Goal: Information Seeking & Learning: Stay updated

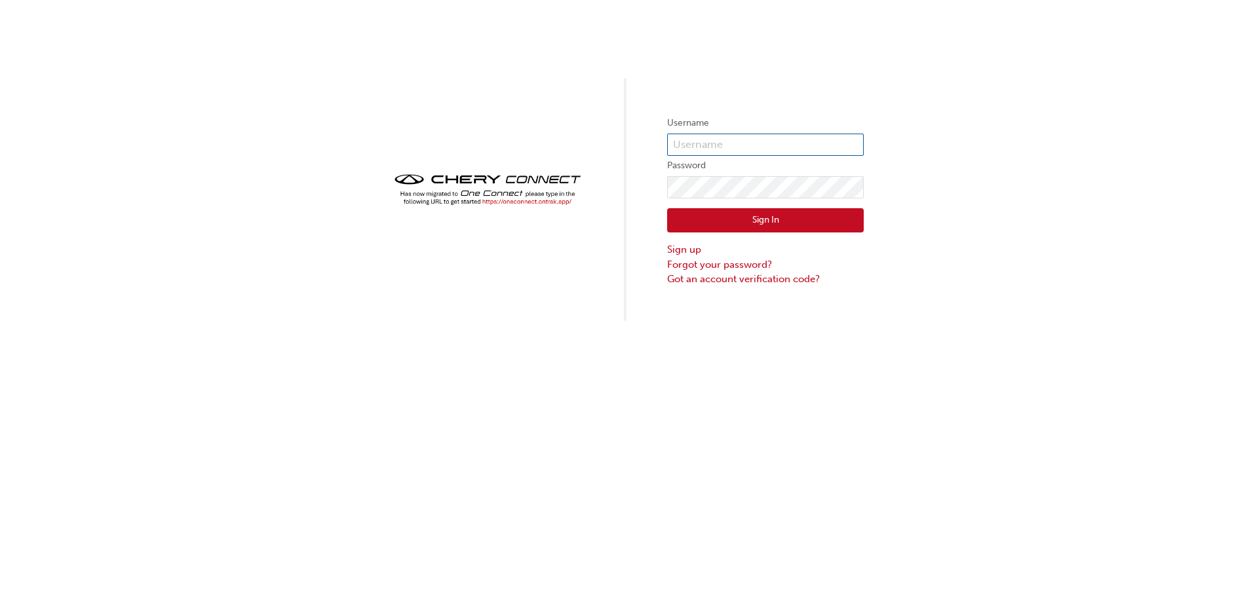
click at [686, 147] on input "text" at bounding box center [765, 145] width 197 height 22
click at [792, 142] on input "text" at bounding box center [765, 145] width 197 height 22
click at [529, 200] on img at bounding box center [487, 189] width 197 height 39
click at [494, 203] on img at bounding box center [487, 189] width 197 height 39
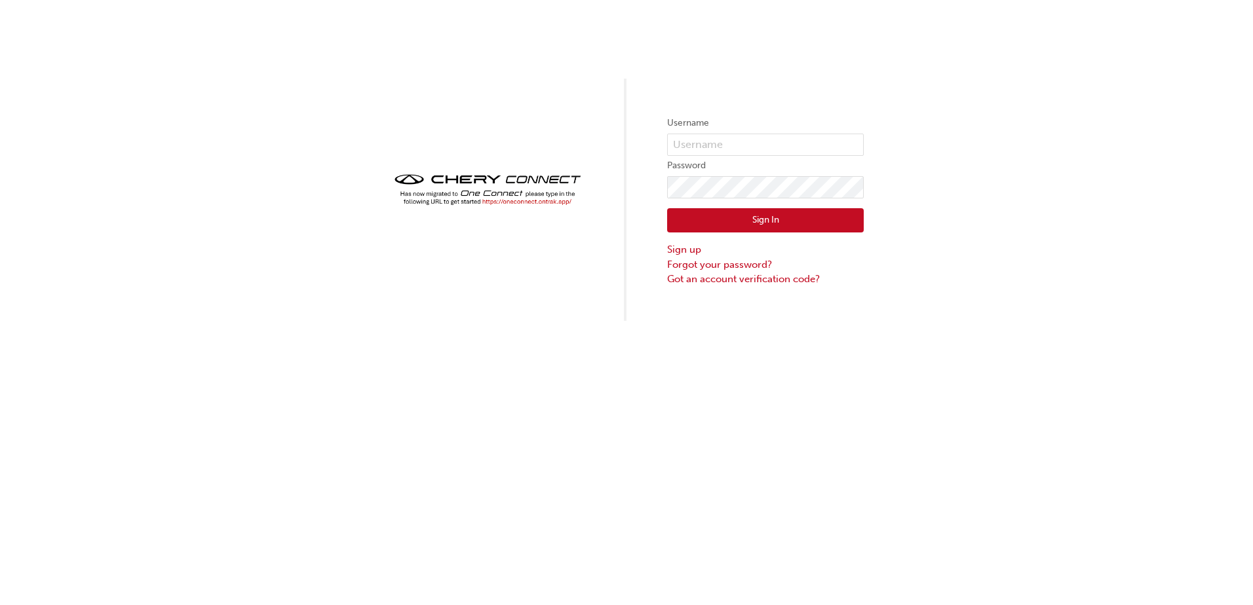
click at [495, 203] on img at bounding box center [487, 189] width 197 height 39
click at [499, 202] on img at bounding box center [487, 189] width 197 height 39
drag, startPoint x: 499, startPoint y: 202, endPoint x: 485, endPoint y: 208, distance: 14.1
click at [485, 208] on img at bounding box center [487, 189] width 197 height 39
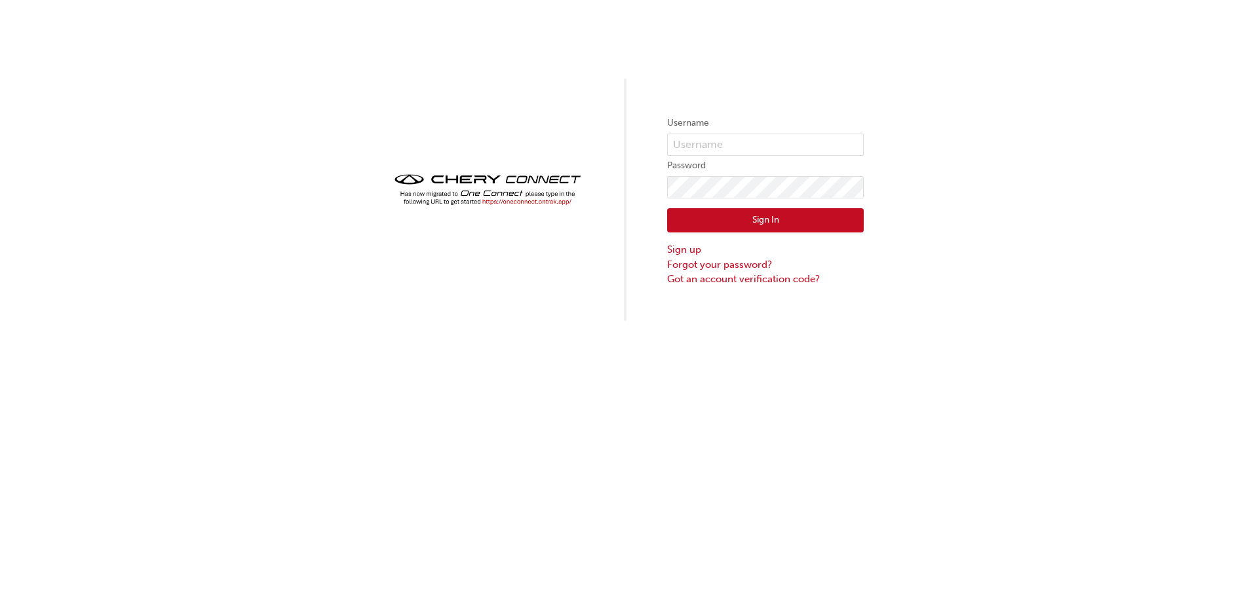
click at [488, 195] on img at bounding box center [487, 189] width 197 height 39
click at [783, 476] on div "Username Password Sign In Sign up Forgot your password? Got an account verifica…" at bounding box center [626, 302] width 1253 height 605
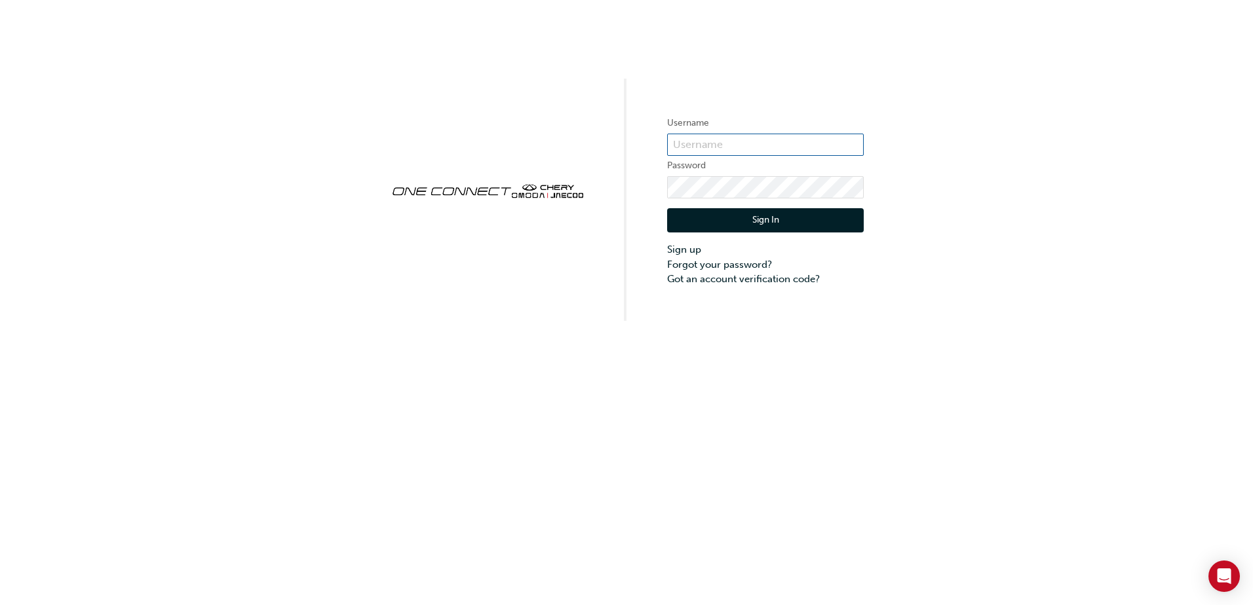
click at [708, 150] on input "text" at bounding box center [765, 145] width 197 height 22
click at [744, 145] on input "text" at bounding box center [765, 145] width 197 height 22
click at [858, 141] on div "Username Password Sign In Sign up Forgot your password? Got an account verifica…" at bounding box center [626, 160] width 1253 height 321
drag, startPoint x: 858, startPoint y: 141, endPoint x: 843, endPoint y: 141, distance: 14.4
click at [843, 141] on input "text" at bounding box center [765, 145] width 197 height 22
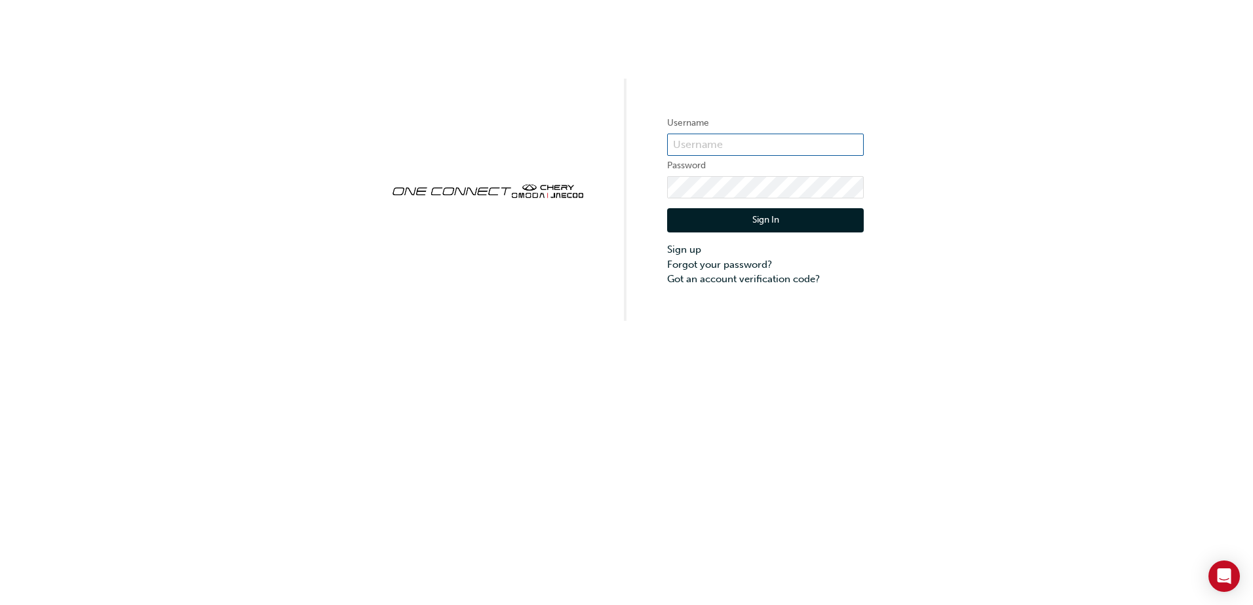
click at [843, 141] on input "text" at bounding box center [765, 145] width 197 height 22
click at [854, 138] on input "text" at bounding box center [765, 145] width 197 height 22
type input "C"
type input "chau1211"
click at [814, 221] on button "Sign In" at bounding box center [765, 220] width 197 height 25
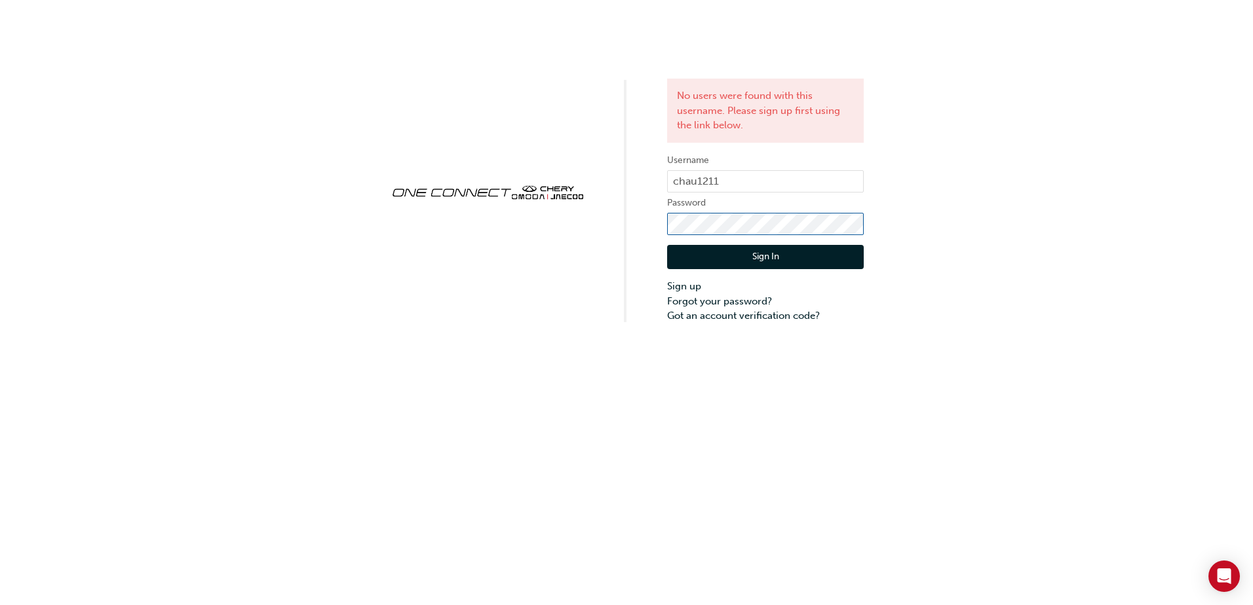
click button "Sign In" at bounding box center [765, 257] width 197 height 25
click at [691, 286] on link "Sign up" at bounding box center [765, 286] width 197 height 15
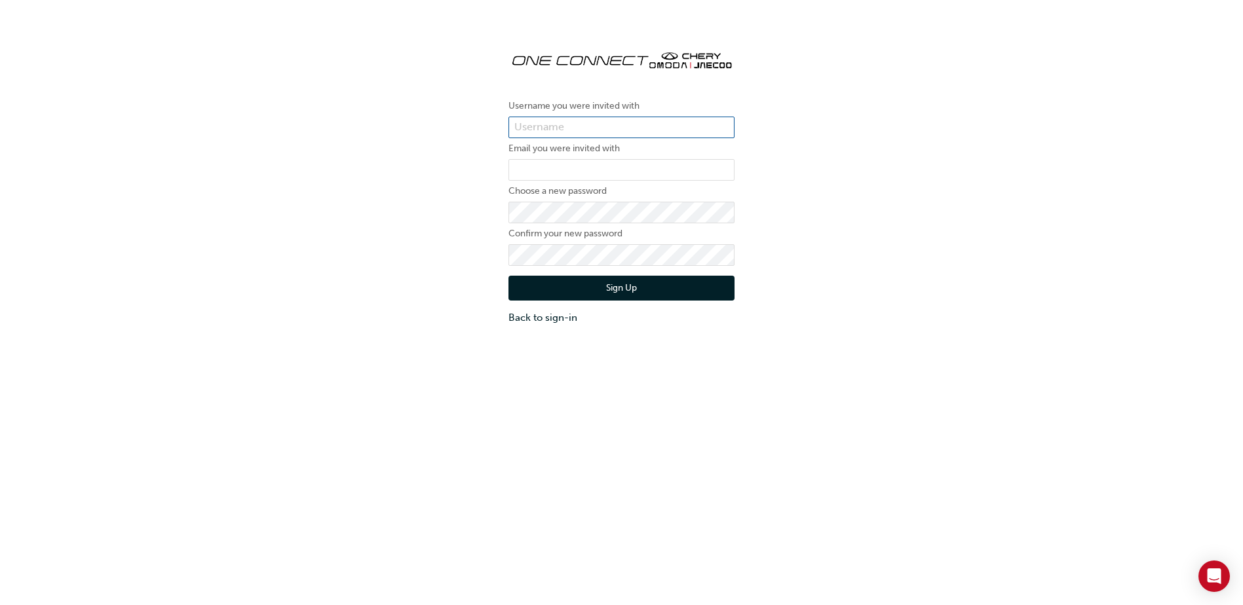
click at [622, 131] on input "text" at bounding box center [621, 128] width 226 height 22
type input "chau1211"
type input "A"
type input "[EMAIL_ADDRESS][DOMAIN_NAME]"
click at [508, 276] on button "Sign Up" at bounding box center [621, 288] width 226 height 25
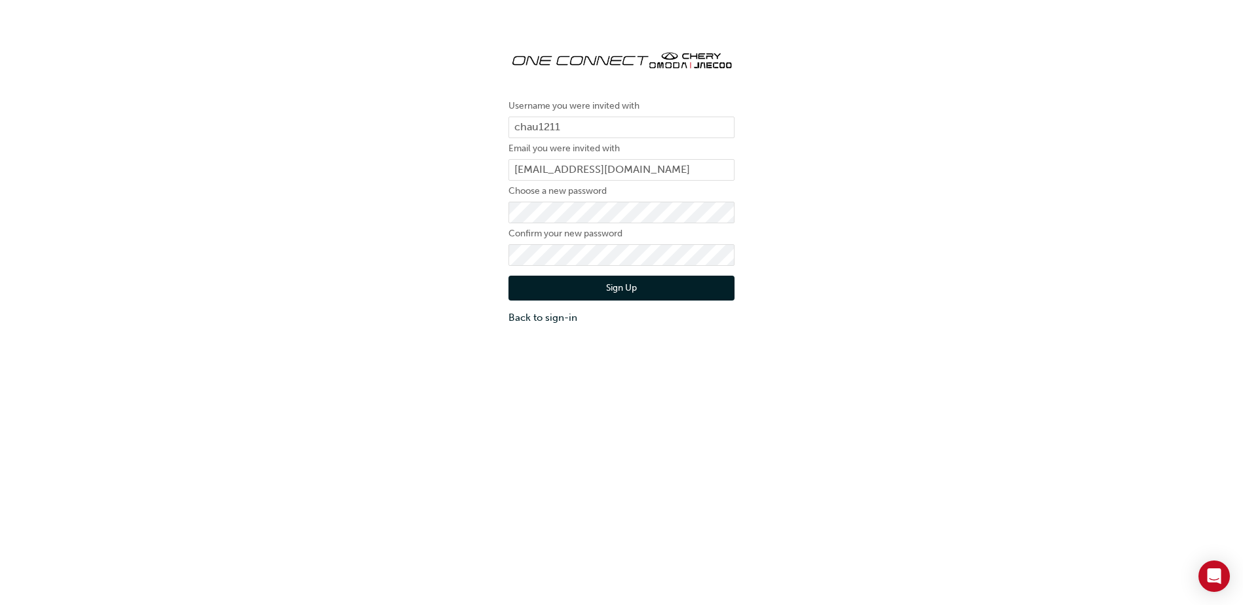
click at [638, 292] on button "Sign Up" at bounding box center [621, 288] width 226 height 25
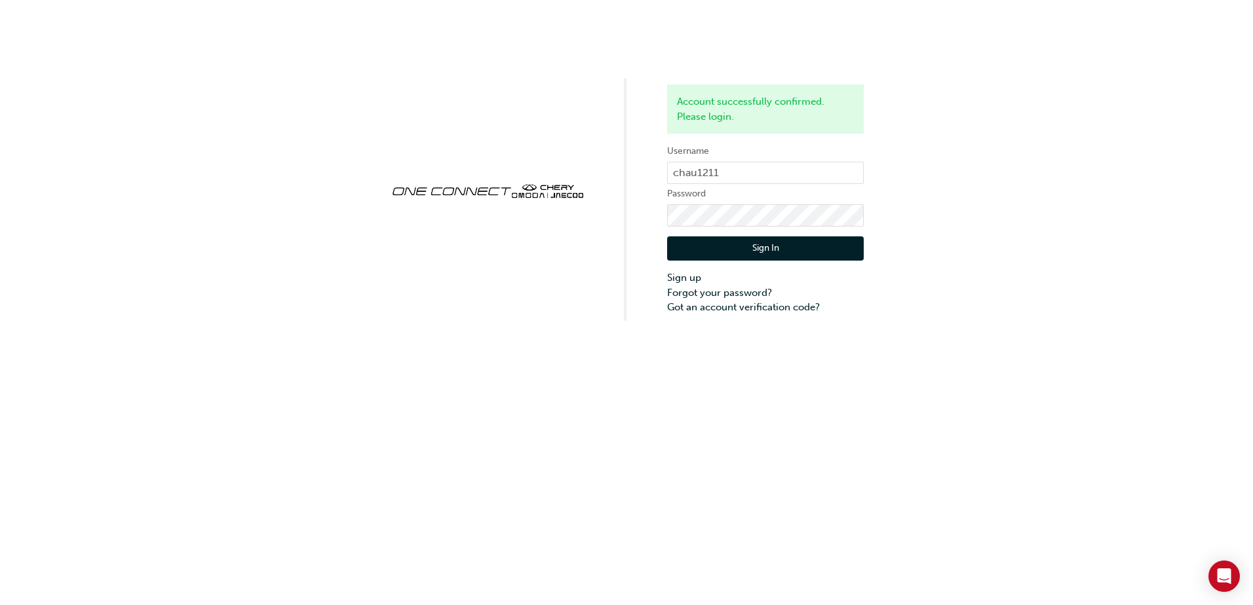
click at [803, 256] on button "Sign In" at bounding box center [765, 249] width 197 height 25
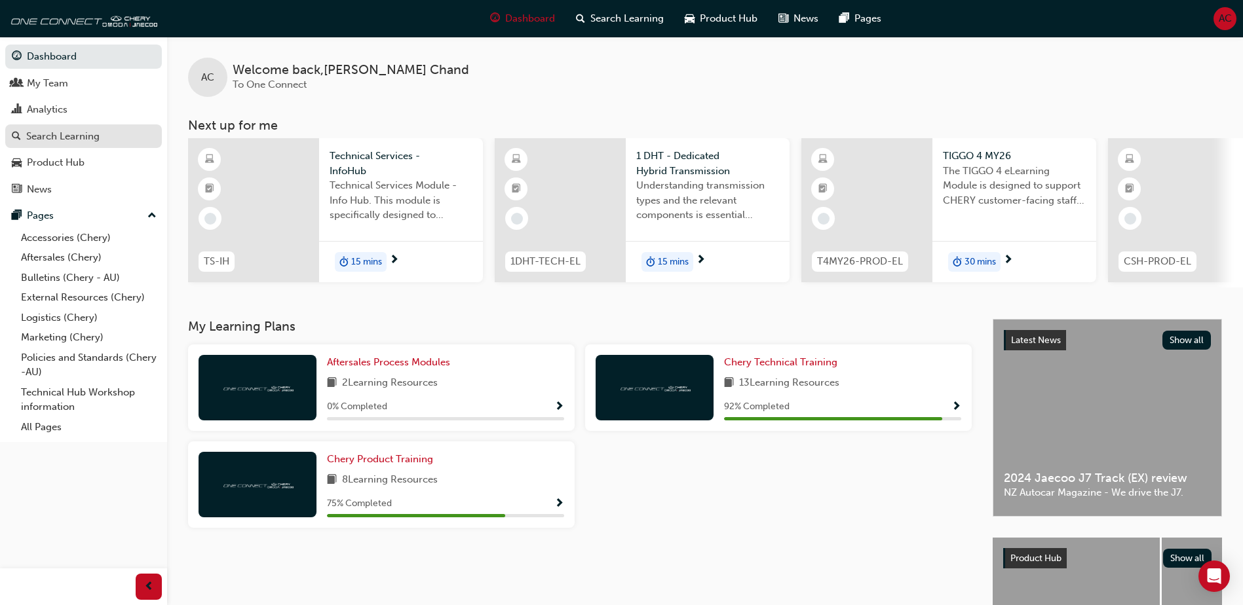
click at [76, 141] on div "Search Learning" at bounding box center [62, 136] width 73 height 15
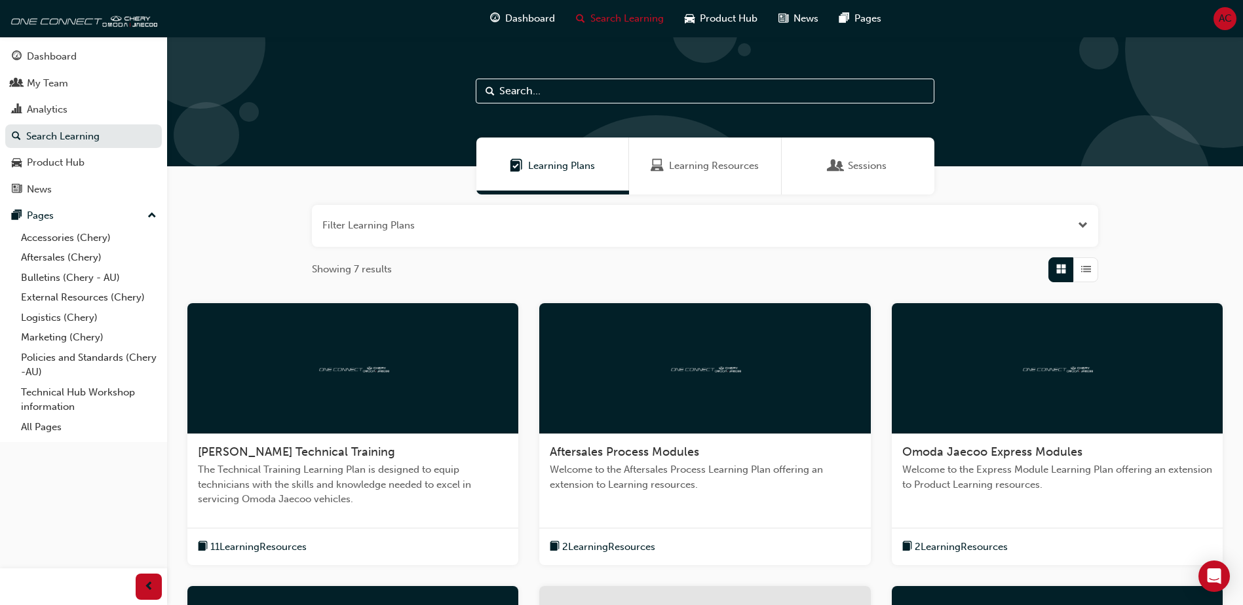
click at [316, 353] on div at bounding box center [352, 368] width 331 height 131
click at [708, 445] on div "Aftersales Process Modules" at bounding box center [705, 453] width 310 height 16
click at [77, 166] on div "Product Hub" at bounding box center [56, 162] width 58 height 15
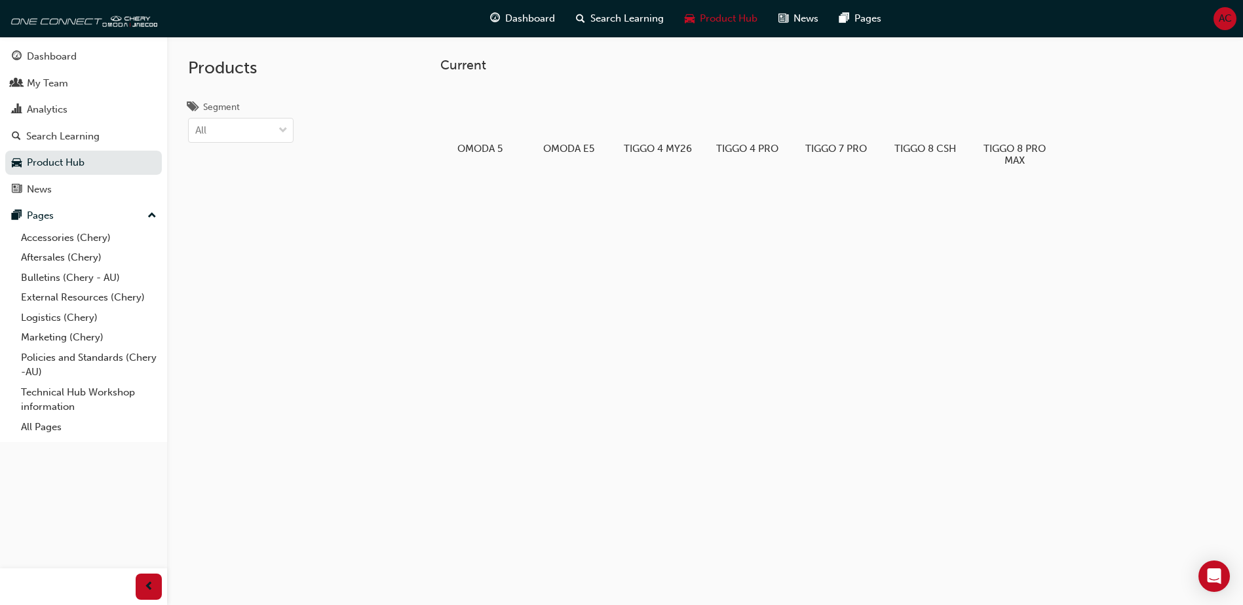
click at [1012, 304] on div "Current OMODA 5 OMODA E5 TIGGO 4 MY26 TIGGO 4 PRO TIGGO 7 PRO TIGGO 8 CSH TIGGO…" at bounding box center [705, 339] width 1076 height 605
click at [66, 64] on div "Dashboard" at bounding box center [83, 56] width 143 height 16
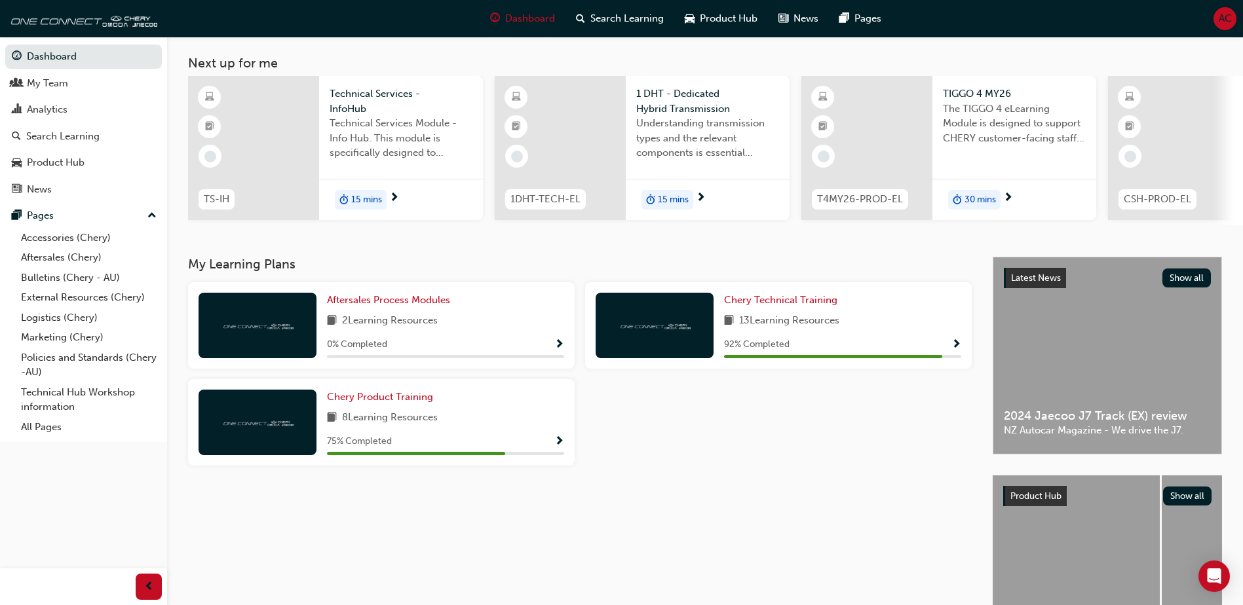
scroll to position [32, 0]
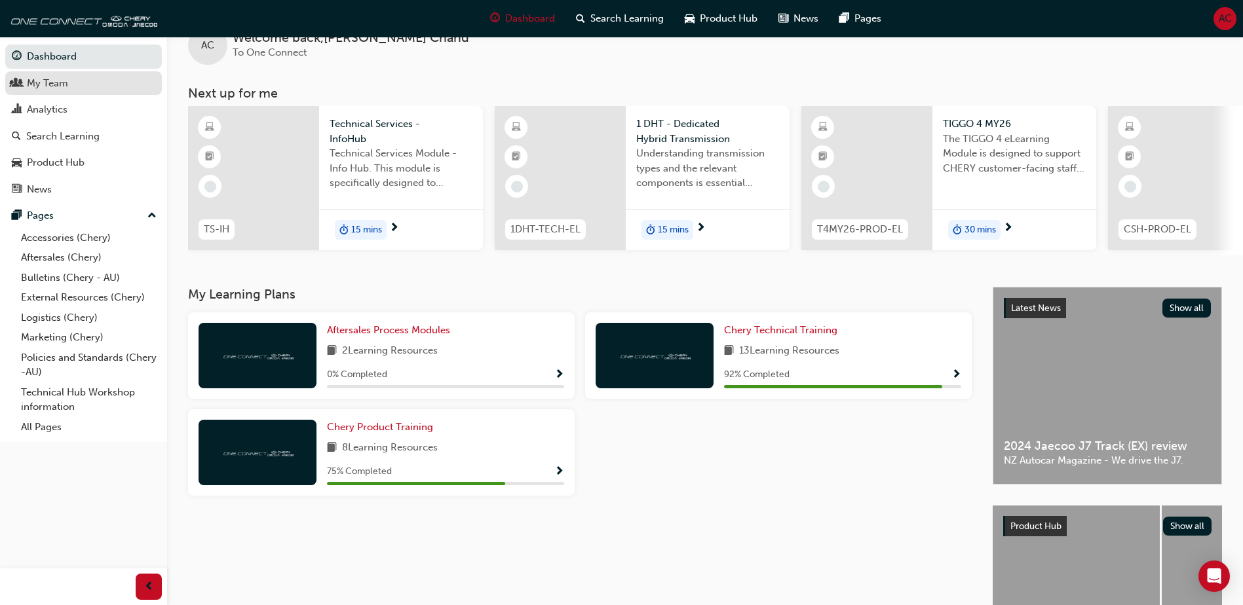
click at [55, 92] on link "My Team" at bounding box center [83, 83] width 157 height 24
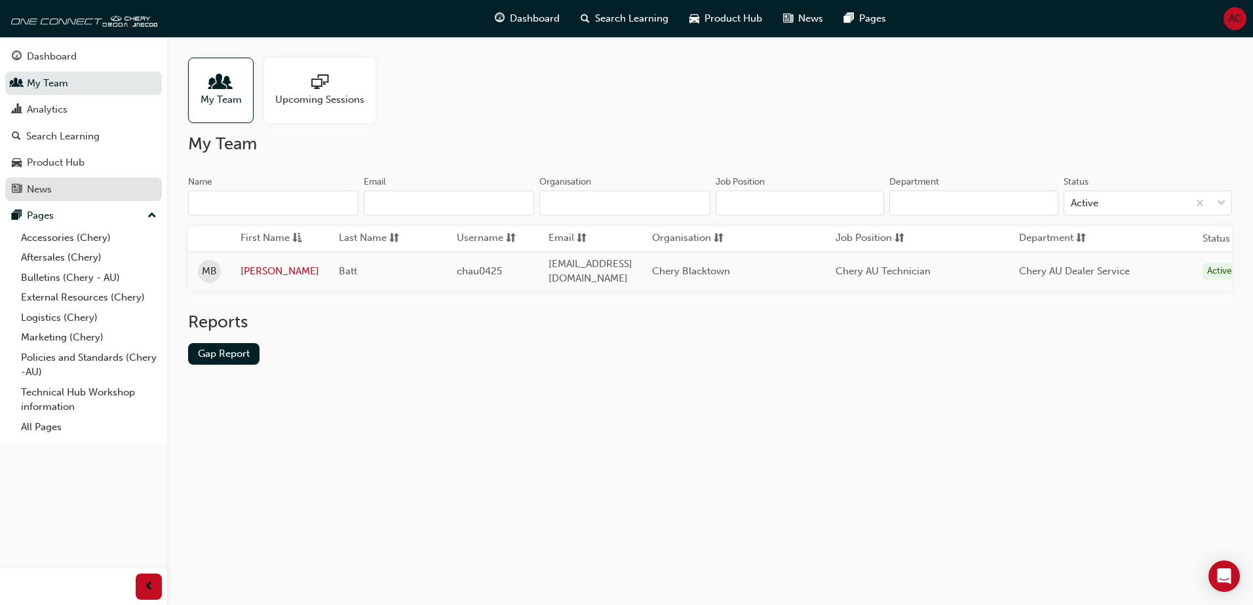
click at [43, 187] on div "News" at bounding box center [39, 189] width 25 height 15
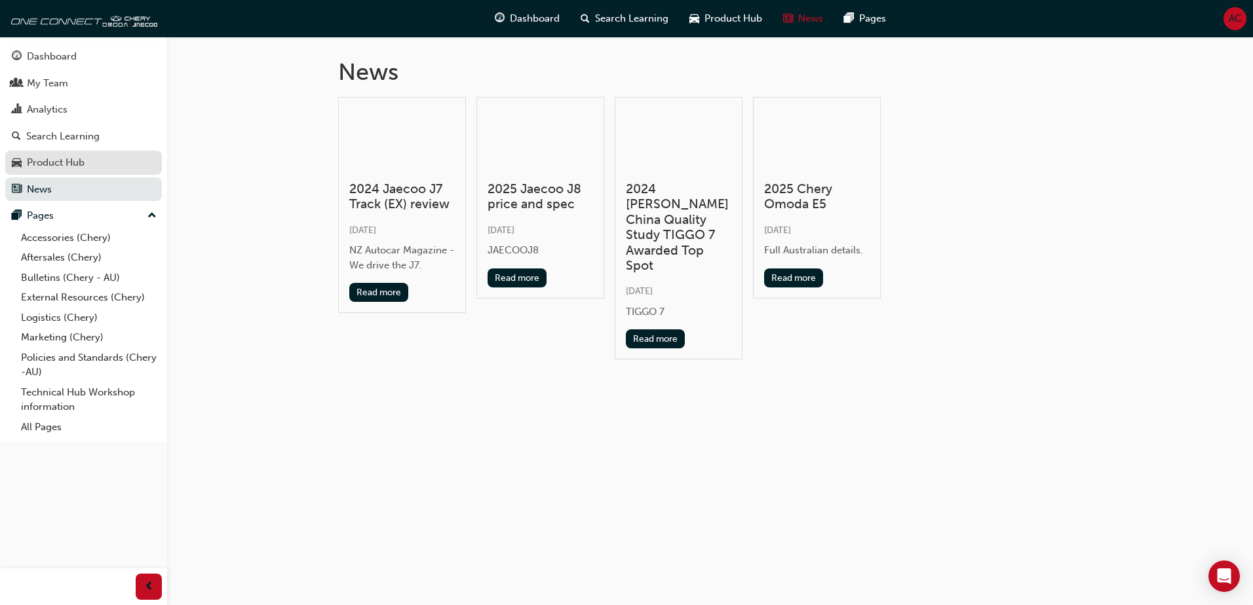
click at [52, 165] on div "Product Hub" at bounding box center [56, 162] width 58 height 15
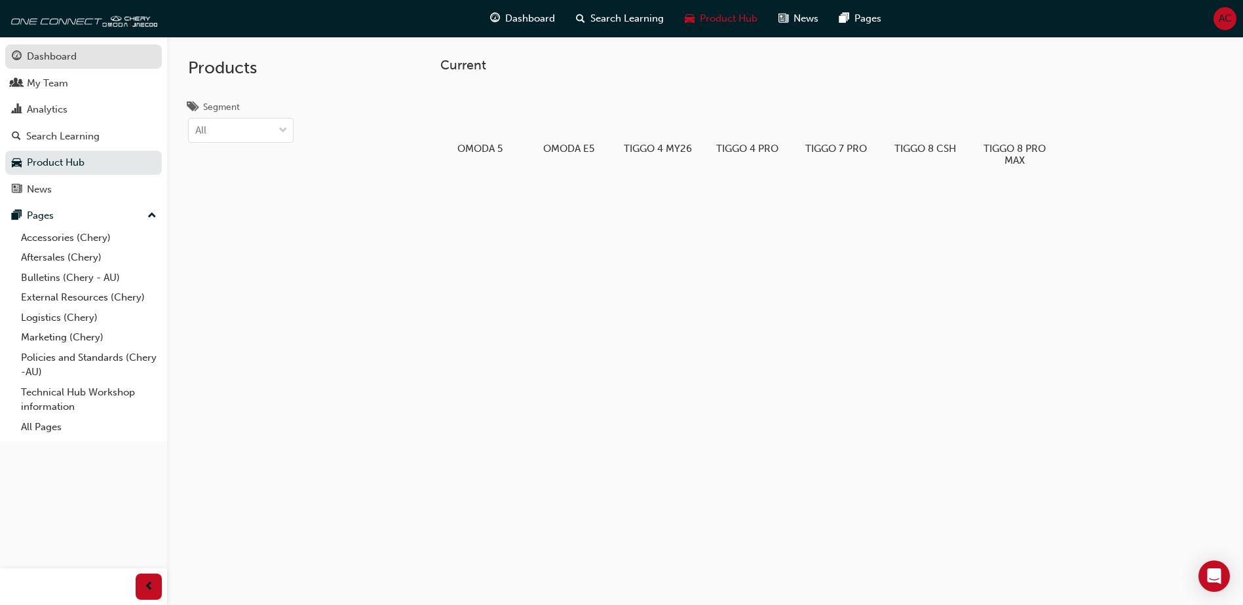
click at [60, 48] on div "Dashboard" at bounding box center [83, 56] width 143 height 16
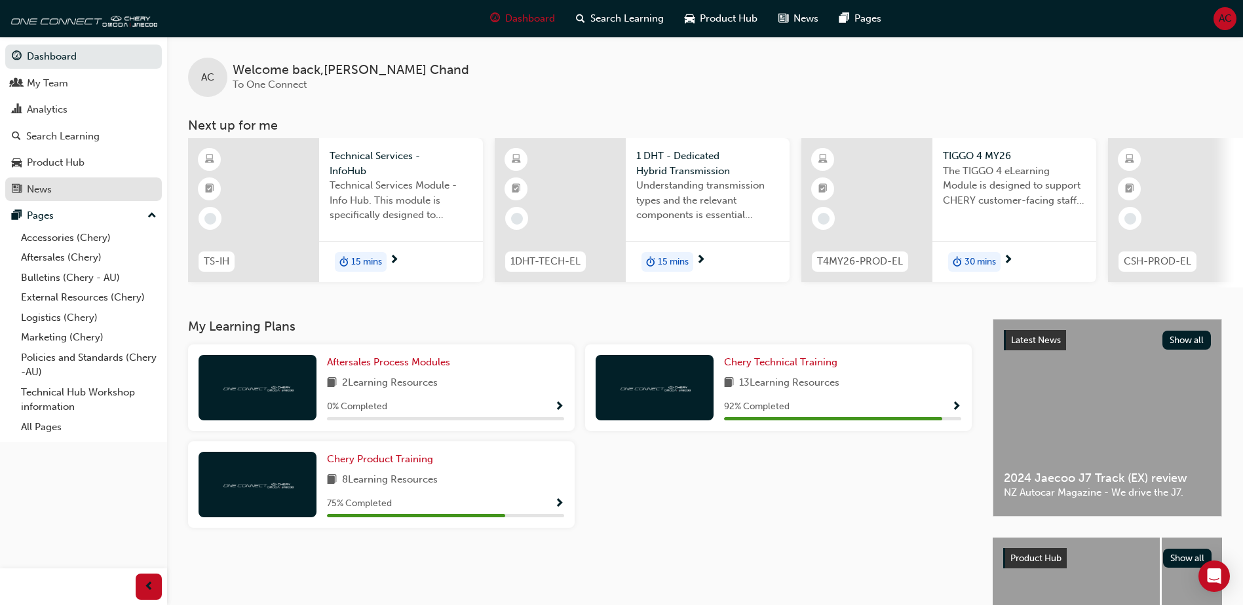
click at [85, 193] on div "News" at bounding box center [83, 189] width 143 height 16
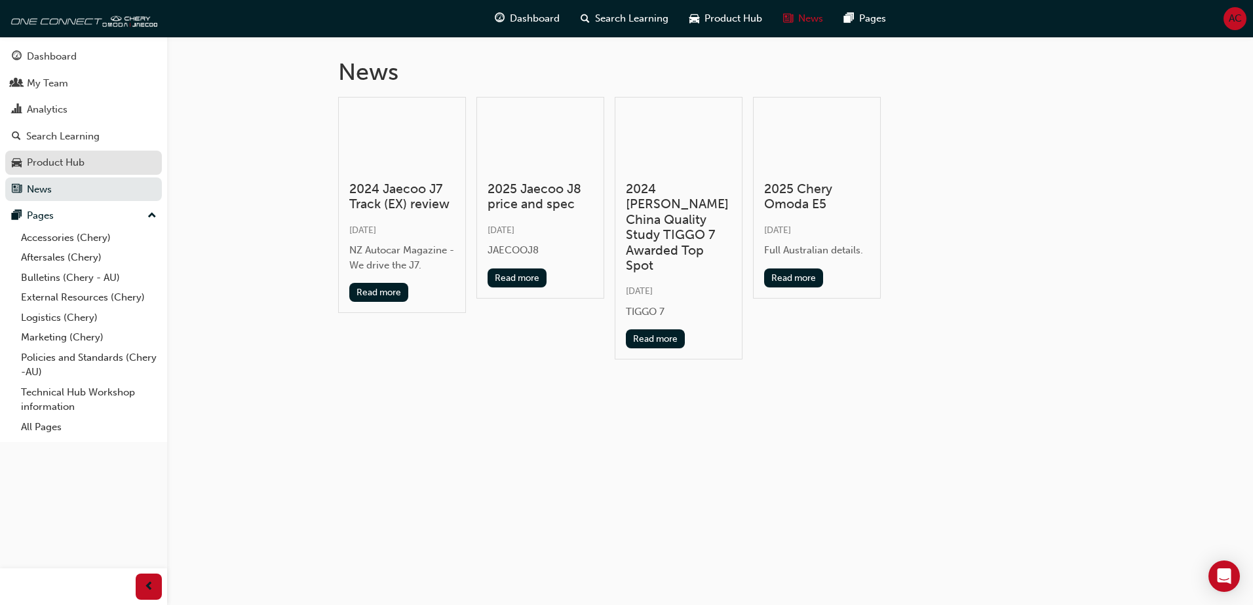
click at [71, 161] on div "Product Hub" at bounding box center [56, 162] width 58 height 15
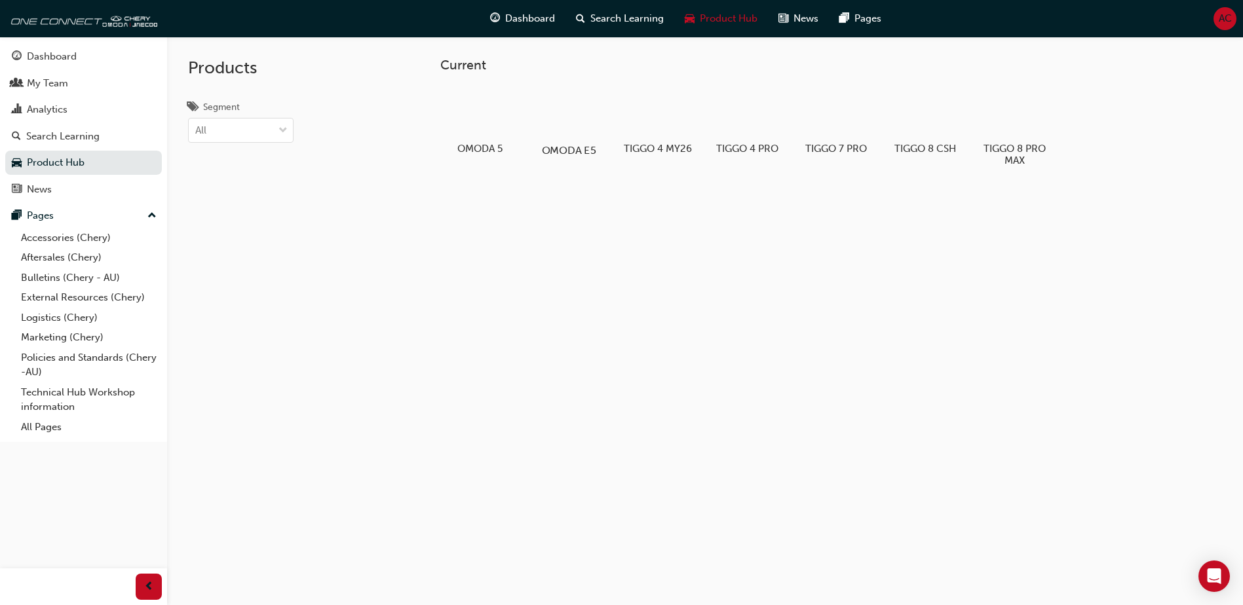
click at [544, 128] on div at bounding box center [569, 112] width 73 height 52
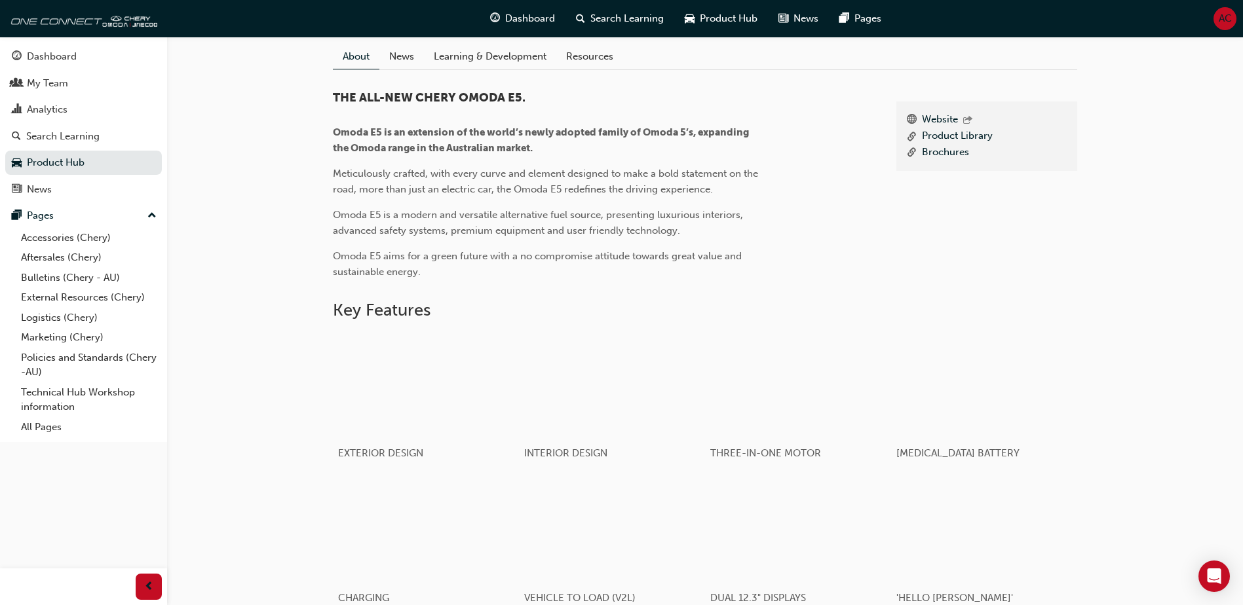
scroll to position [325, 0]
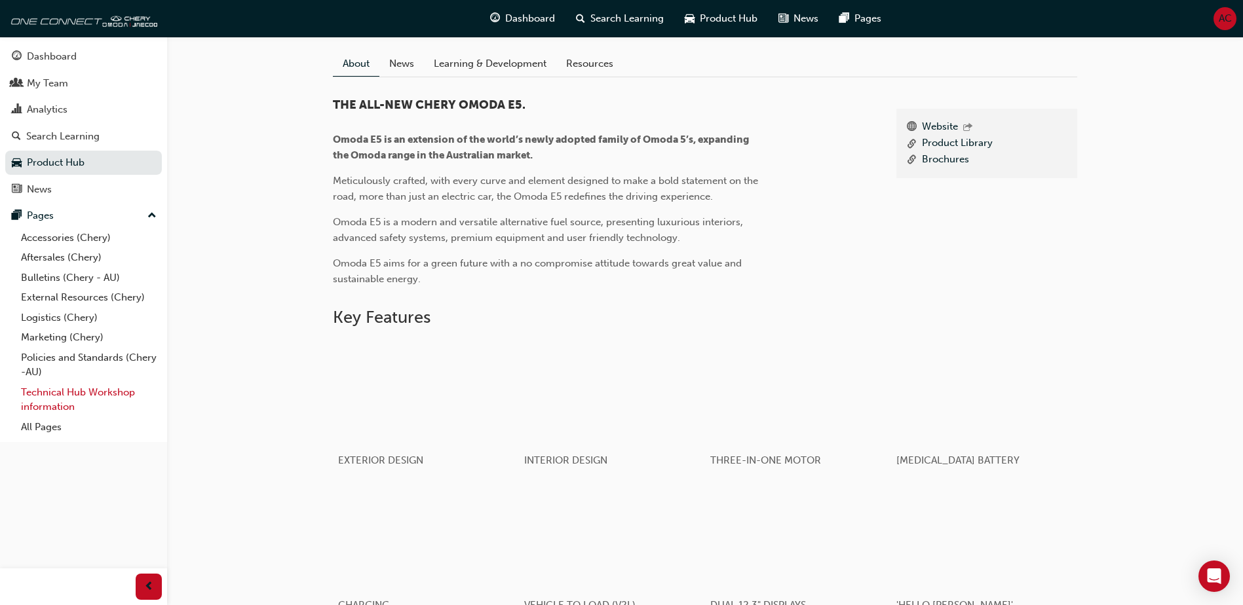
click at [64, 410] on link "Technical Hub Workshop information" at bounding box center [89, 400] width 146 height 35
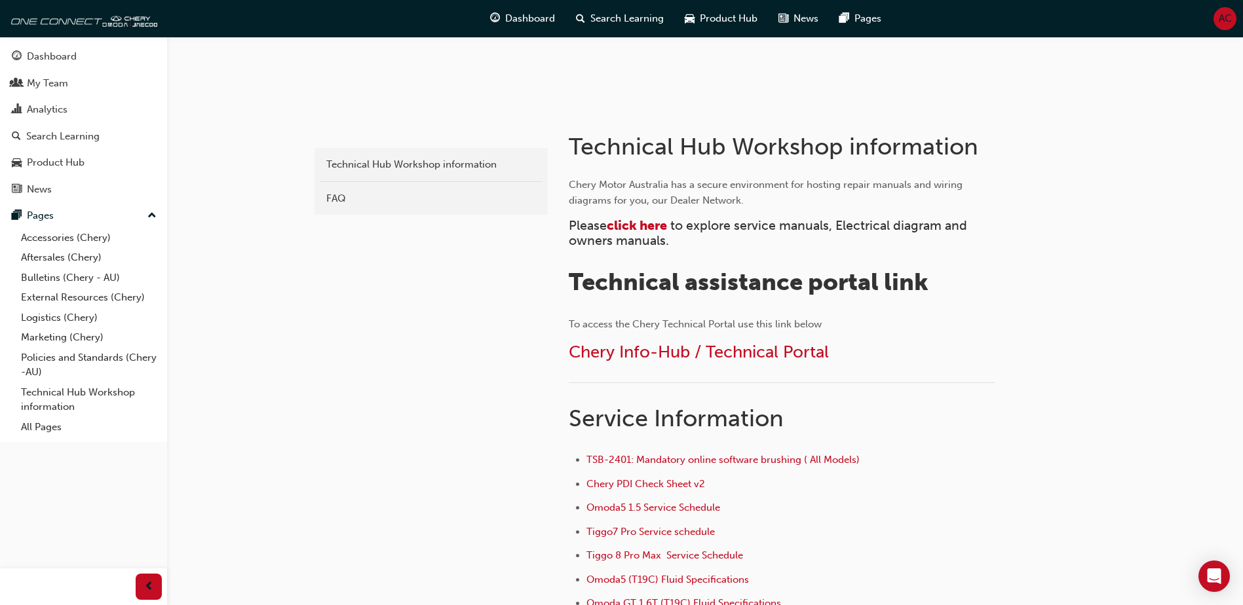
scroll to position [197, 0]
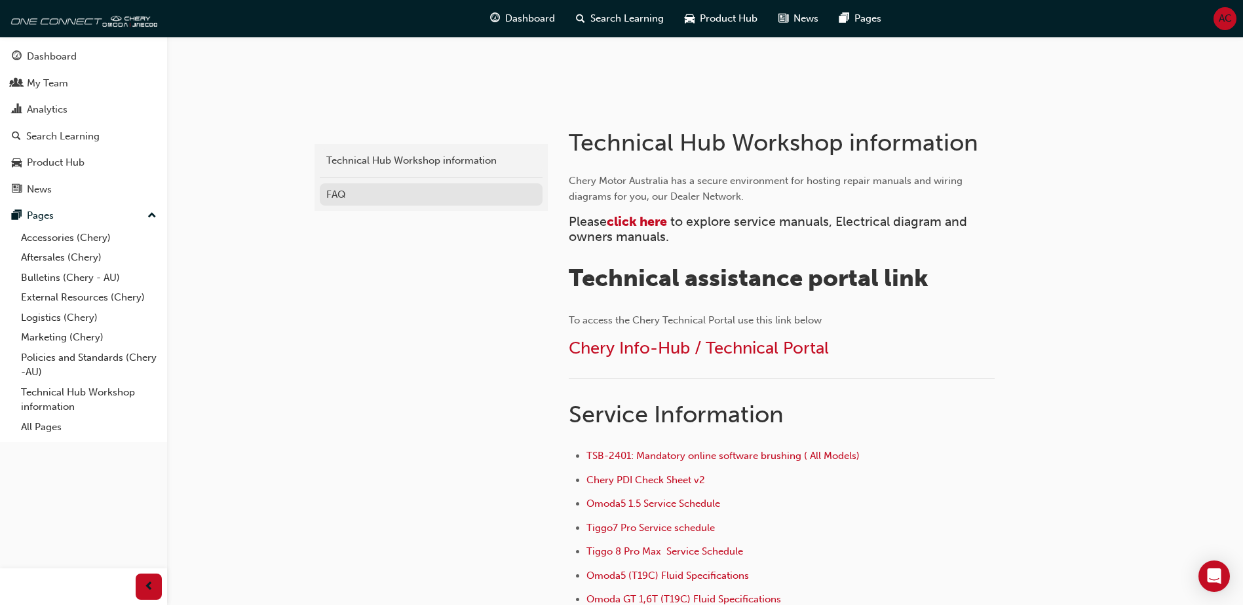
click at [323, 187] on link "FAQ" at bounding box center [431, 194] width 223 height 23
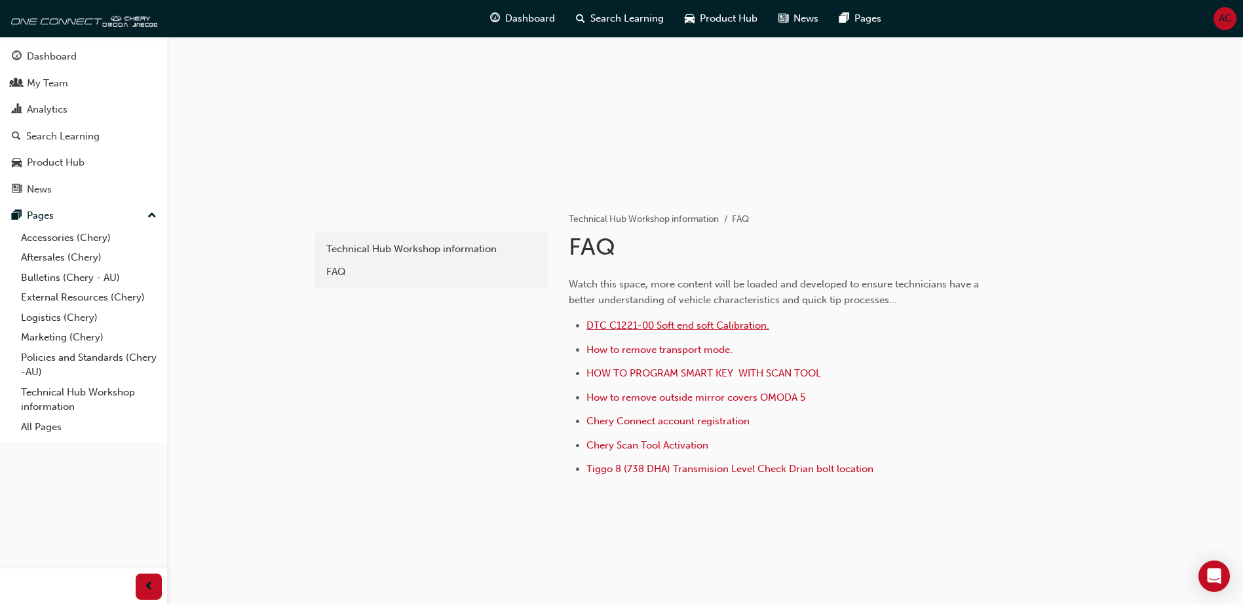
scroll to position [109, 0]
click at [371, 252] on div "Technical Hub Workshop information" at bounding box center [431, 247] width 210 height 15
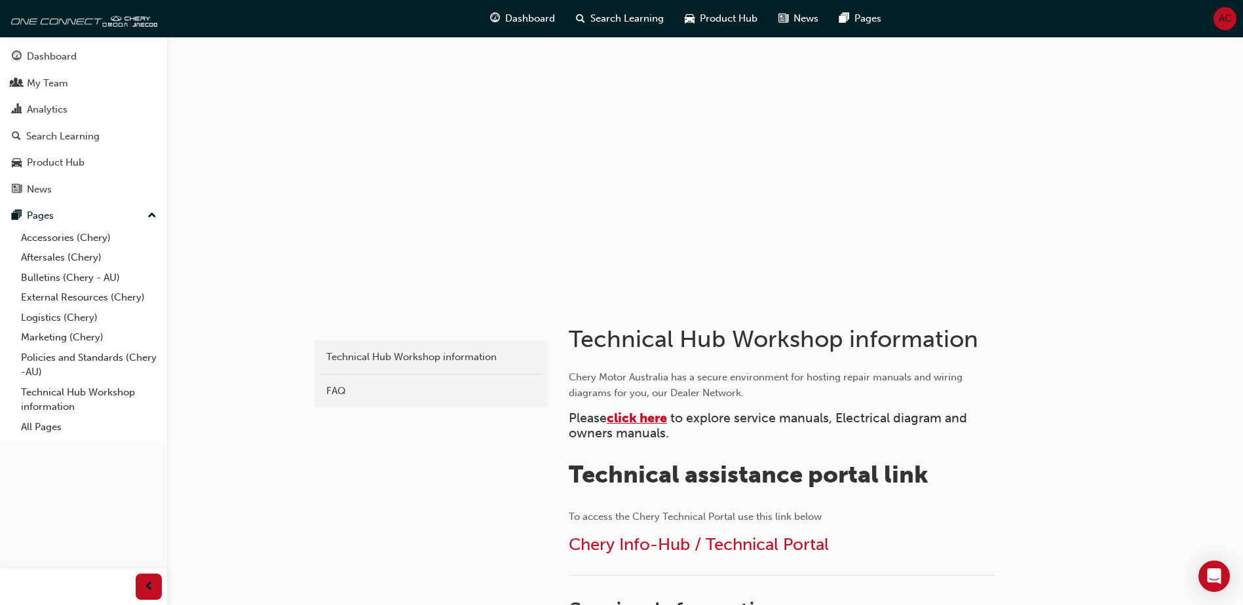
click at [662, 419] on span "click here" at bounding box center [637, 418] width 60 height 15
click at [1231, 16] on span "AC" at bounding box center [1225, 18] width 13 height 15
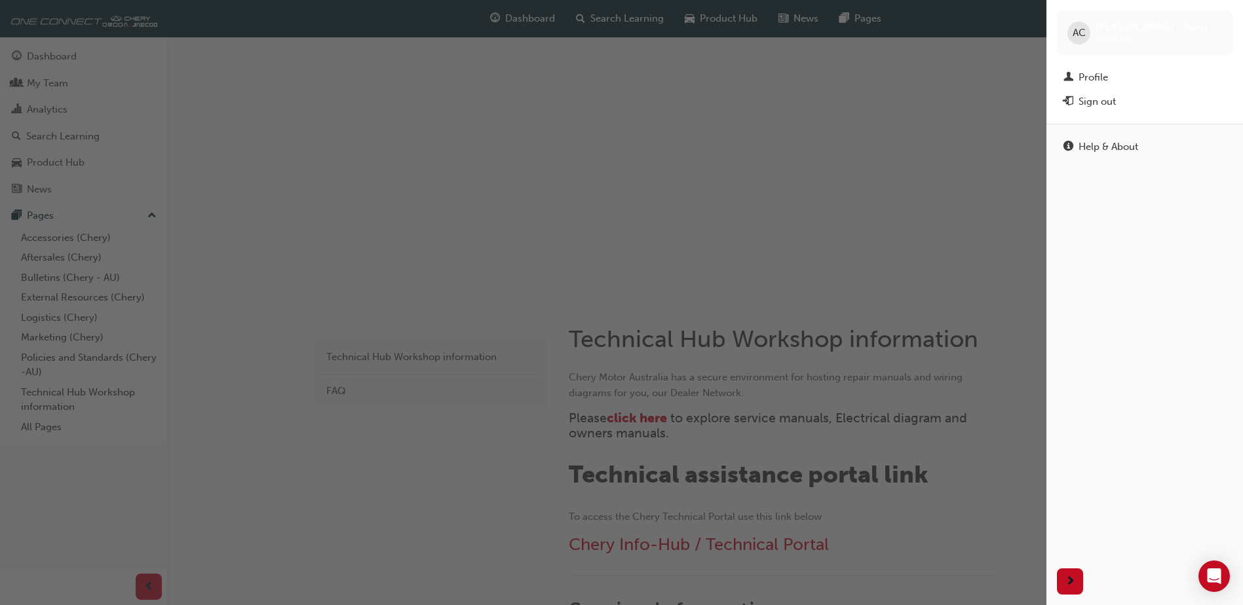
click at [1084, 38] on span "AC" at bounding box center [1078, 33] width 13 height 15
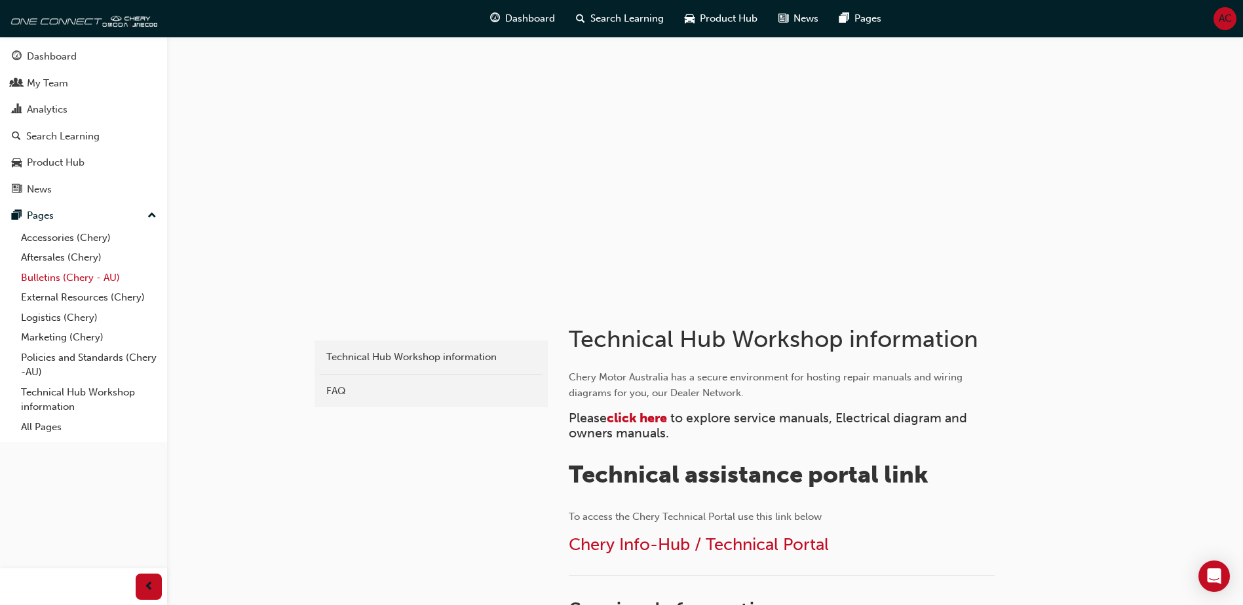
click at [40, 273] on link "Bulletins (Chery - AU)" at bounding box center [89, 278] width 146 height 20
